Goal: Find specific page/section

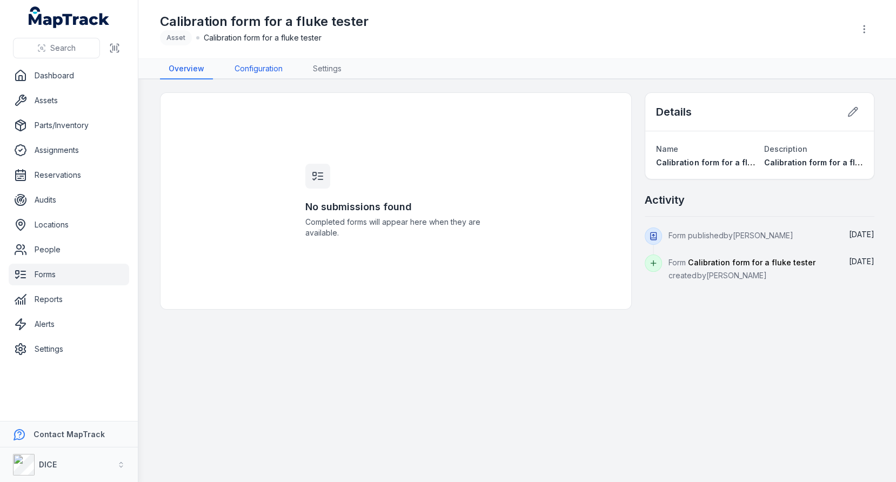
click at [259, 71] on link "Configuration" at bounding box center [258, 69] width 65 height 21
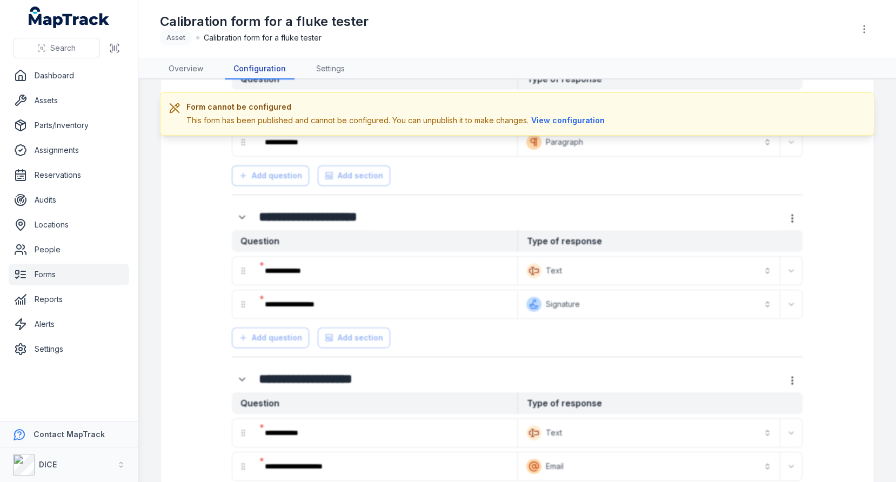
scroll to position [549, 0]
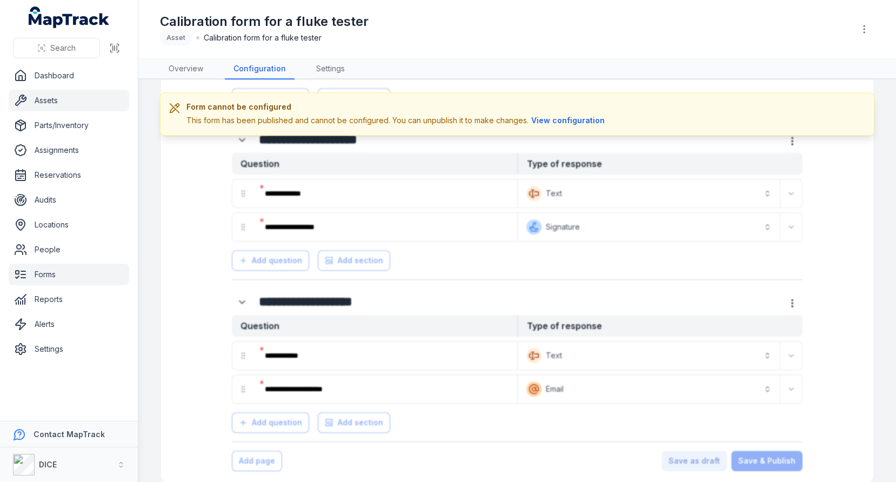
click at [62, 105] on link "Assets" at bounding box center [69, 101] width 121 height 22
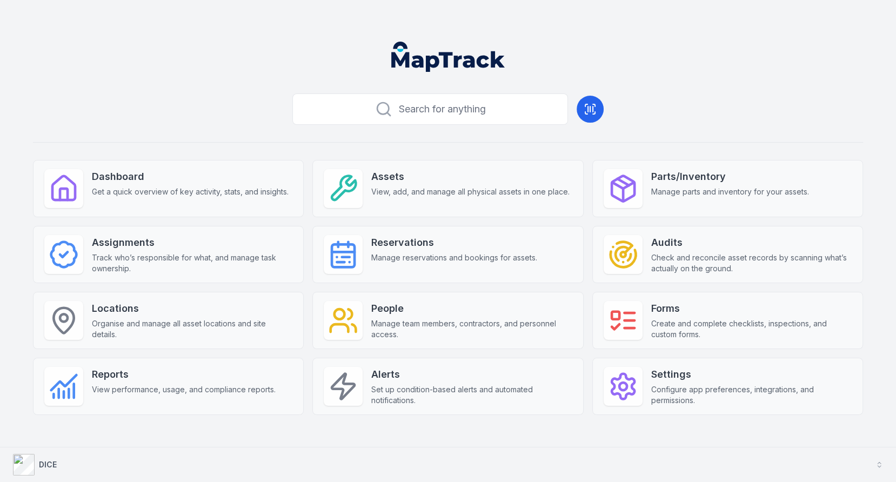
click at [464, 471] on button "DICE" at bounding box center [448, 465] width 896 height 35
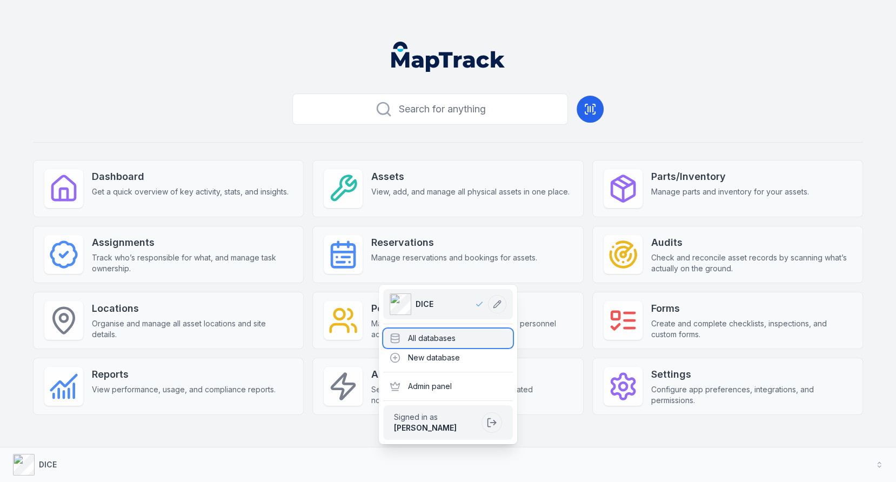
click at [464, 341] on div "All databases" at bounding box center [448, 338] width 130 height 19
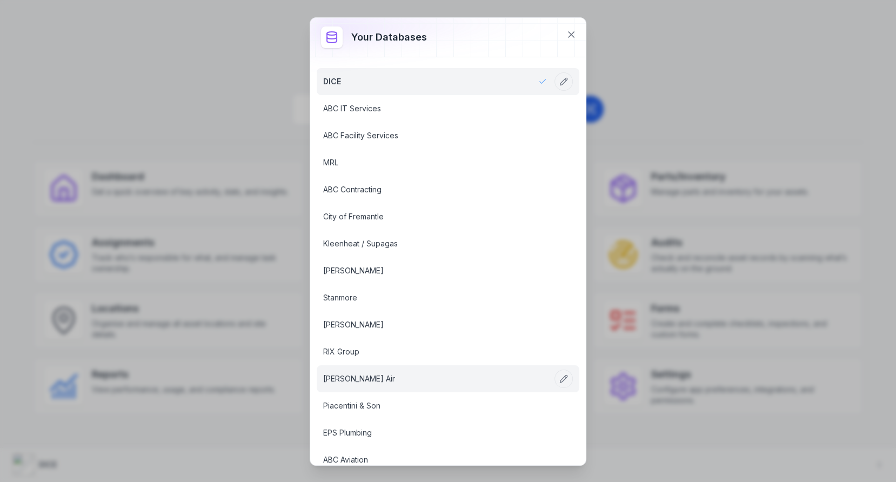
click at [478, 374] on link "Ellis Air" at bounding box center [435, 379] width 224 height 11
